Goal: Information Seeking & Learning: Learn about a topic

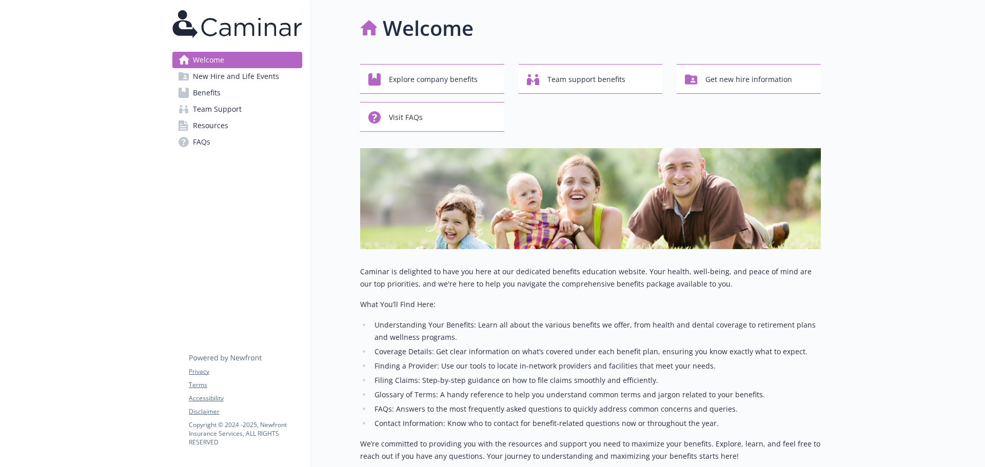
click at [242, 83] on span "New Hire and Life Events" at bounding box center [236, 76] width 86 height 16
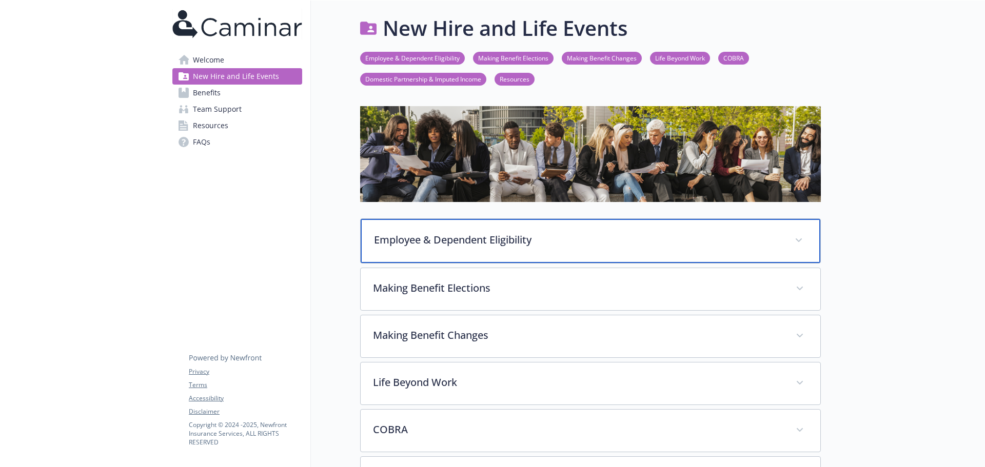
click at [434, 250] on div "Employee & Dependent Eligibility" at bounding box center [591, 241] width 460 height 44
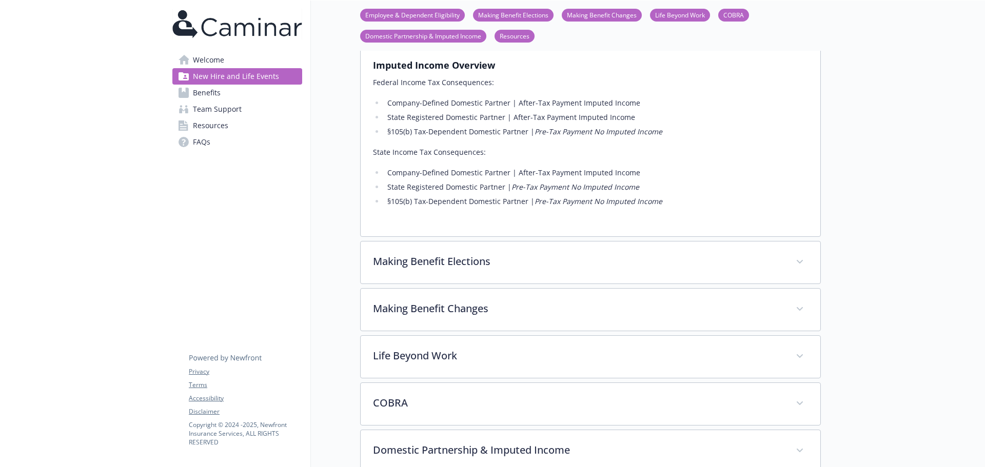
scroll to position [144, 0]
